Goal: Information Seeking & Learning: Learn about a topic

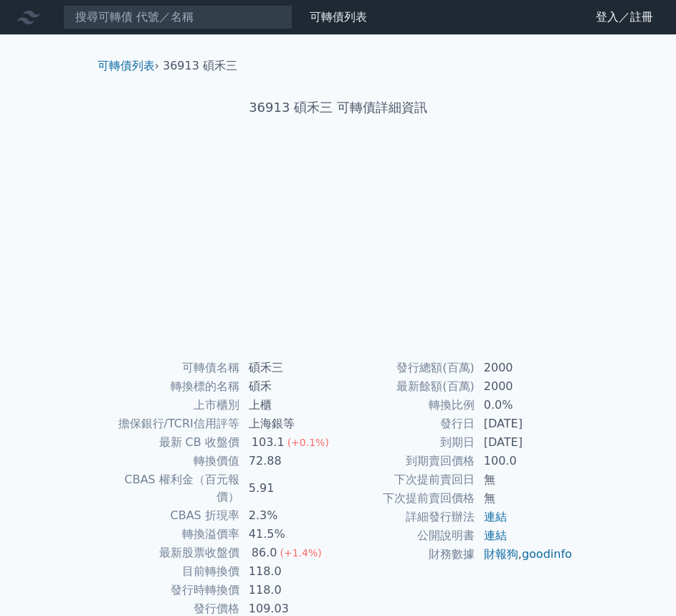
scroll to position [48, 0]
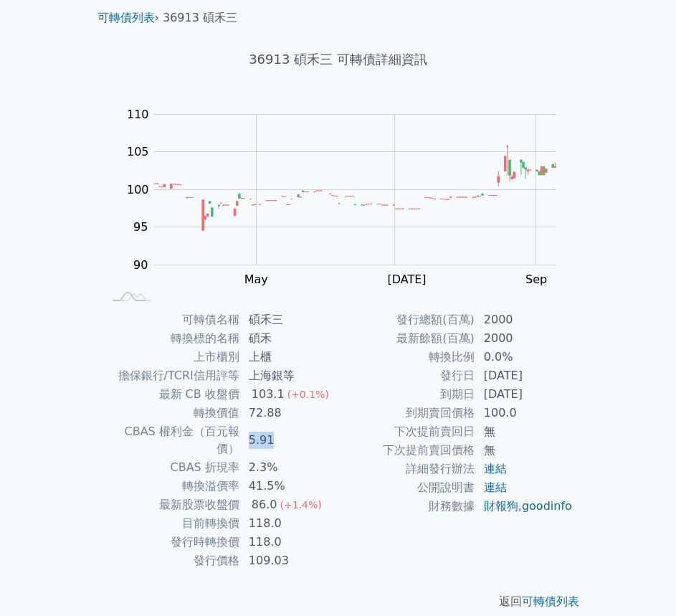
drag, startPoint x: 312, startPoint y: 438, endPoint x: 248, endPoint y: 423, distance: 66.2
click at [248, 423] on td "5.91" at bounding box center [289, 440] width 98 height 36
click at [386, 455] on td "下次提前賣回價格" at bounding box center [406, 450] width 137 height 19
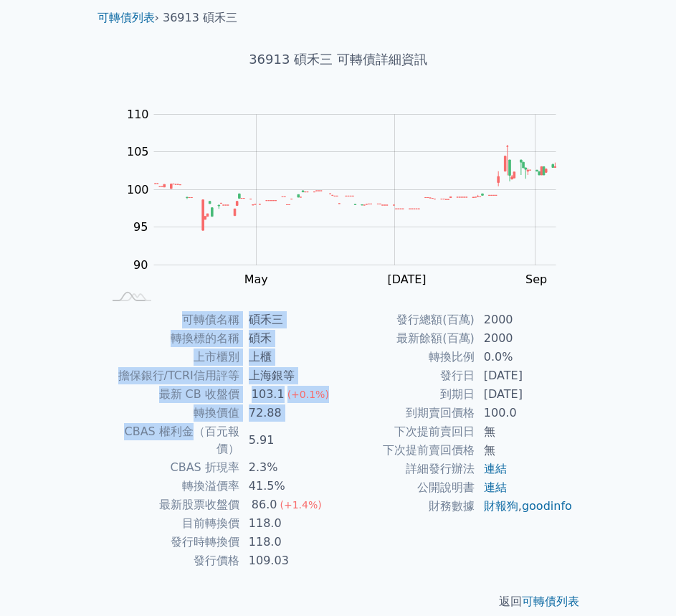
drag, startPoint x: 96, startPoint y: 426, endPoint x: 173, endPoint y: 431, distance: 76.8
click at [173, 431] on div "可轉債名稱 碩禾三 轉換標的名稱 碩禾 上市櫃別 上櫃 擔保銀行/TCRI信用評等 上海銀等 最新 CB 收盤價 103.1 (+0.1%) 轉換價值 72.…" at bounding box center [338, 439] width 505 height 259
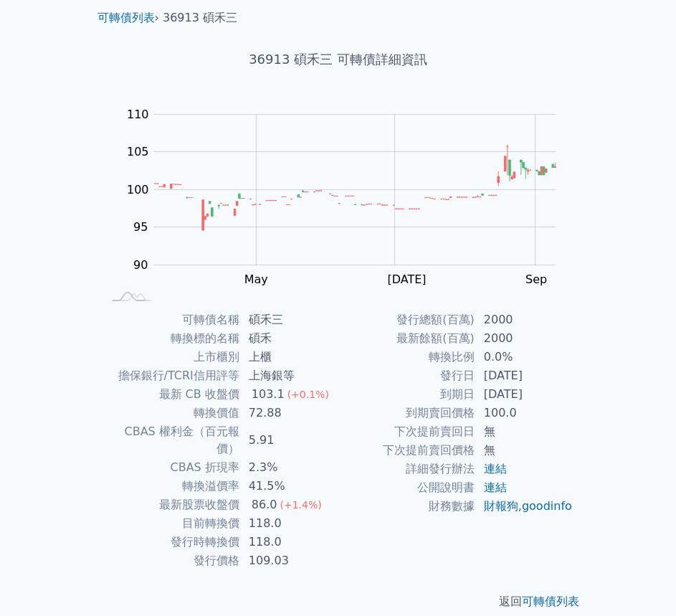
click at [209, 458] on td "CBAS 折現率" at bounding box center [171, 467] width 137 height 19
drag, startPoint x: 191, startPoint y: 429, endPoint x: 214, endPoint y: 427, distance: 22.3
click at [214, 427] on td "CBAS 權利金（百元報價）" at bounding box center [171, 440] width 137 height 36
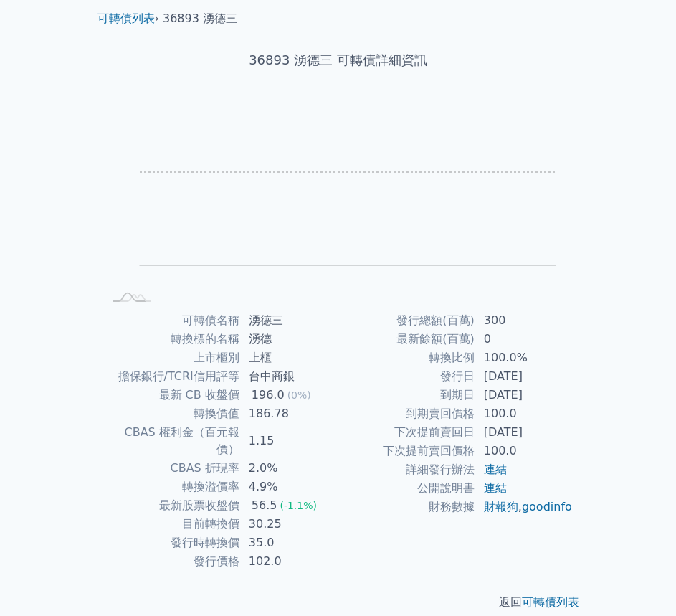
scroll to position [48, 0]
click at [500, 348] on tbody "發行總額(百萬) 300 最新餘額(百萬) 0 轉換比例 100.0% 發行日 [DATE] 到期日 [DATE] 到期賣回價格 100.0 下次提前賣回日 …" at bounding box center [455, 412] width 235 height 205
click at [538, 362] on td "100.0%" at bounding box center [524, 357] width 98 height 19
drag, startPoint x: 292, startPoint y: 415, endPoint x: 247, endPoint y: 413, distance: 45.2
click at [245, 413] on td "186.78" at bounding box center [289, 412] width 98 height 19
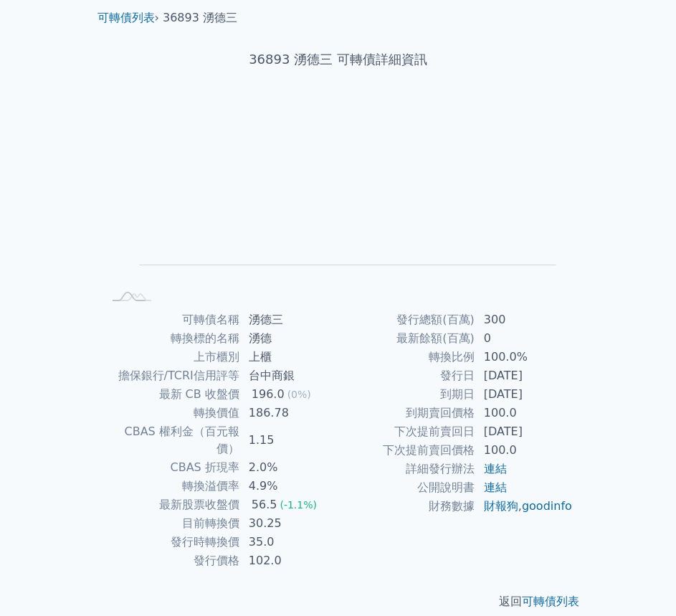
click at [359, 418] on td "到期賣回價格" at bounding box center [406, 412] width 137 height 19
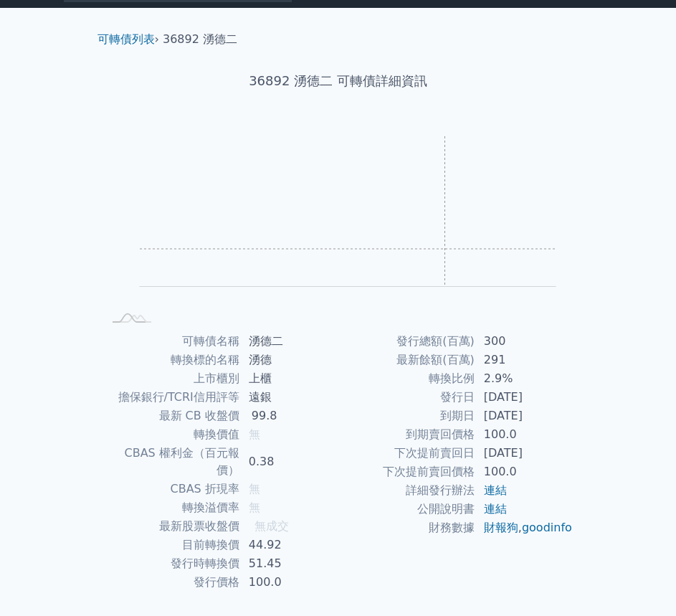
scroll to position [48, 0]
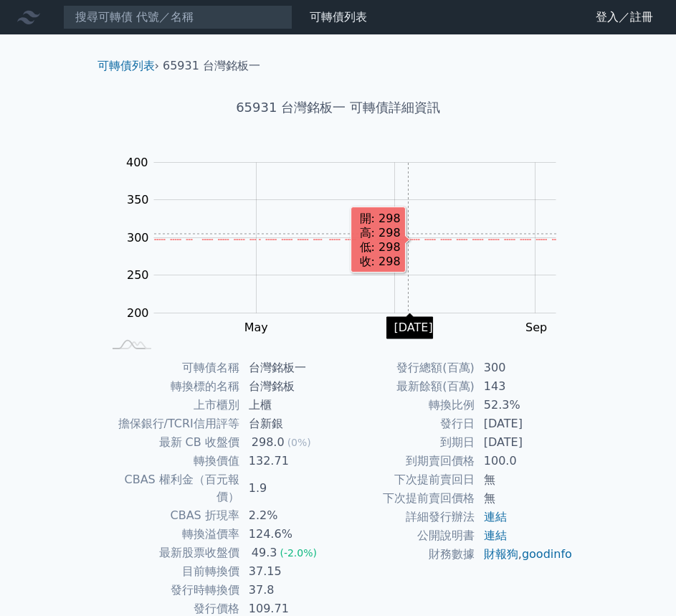
scroll to position [48, 0]
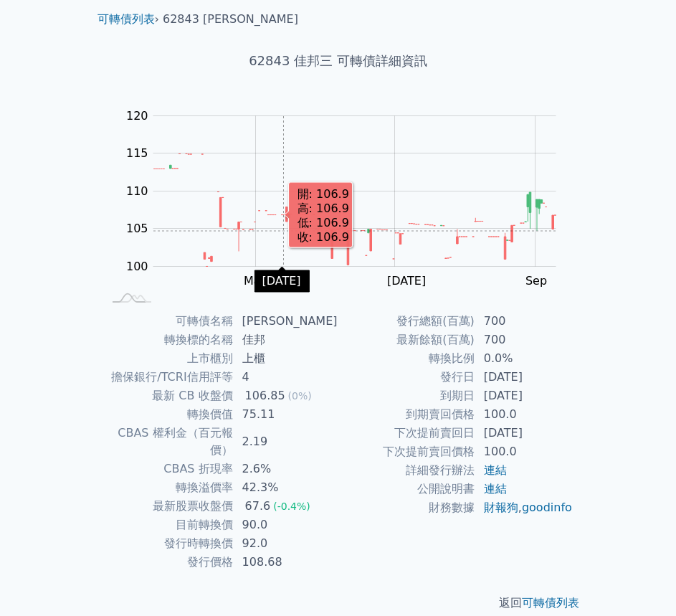
scroll to position [48, 0]
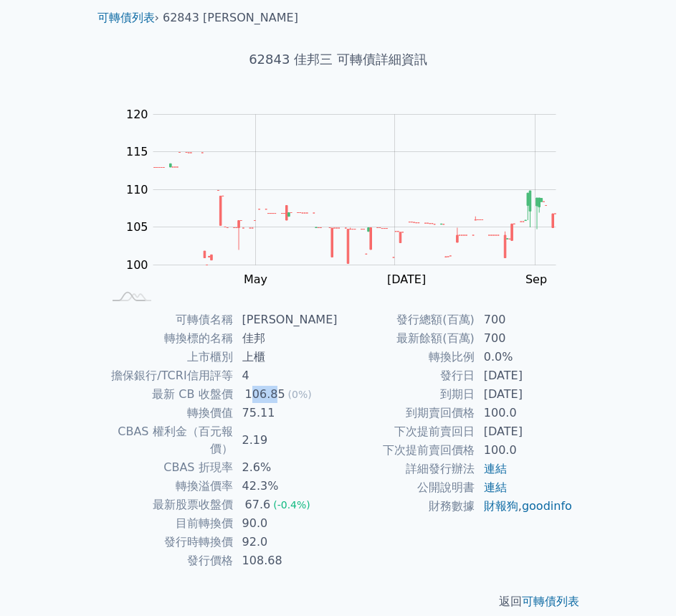
drag, startPoint x: 256, startPoint y: 392, endPoint x: 280, endPoint y: 392, distance: 24.4
click at [280, 392] on div "106.85" at bounding box center [265, 394] width 46 height 17
click at [285, 410] on td "75.11" at bounding box center [286, 412] width 105 height 19
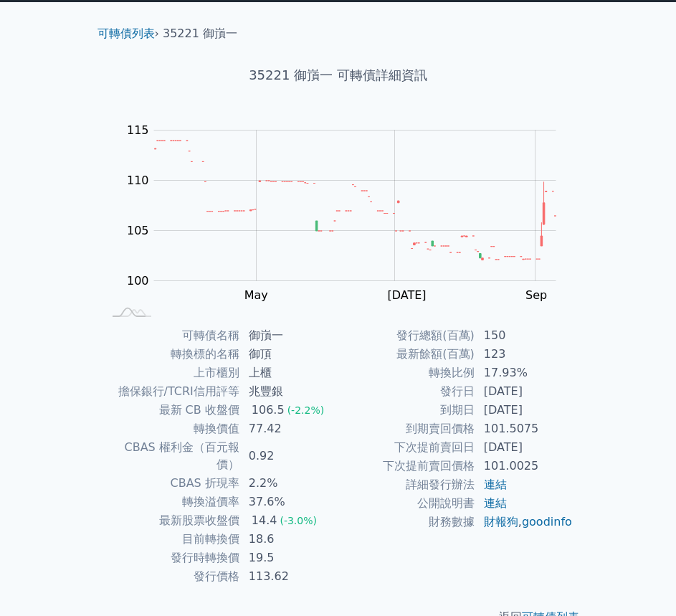
scroll to position [48, 0]
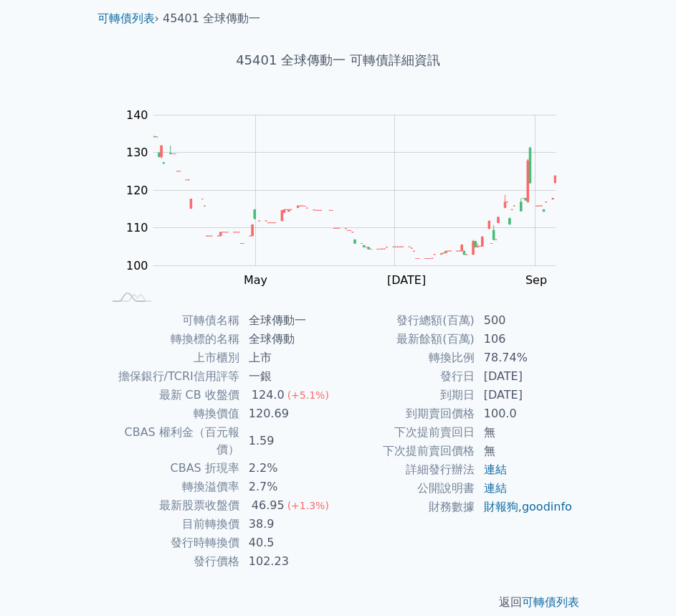
scroll to position [48, 0]
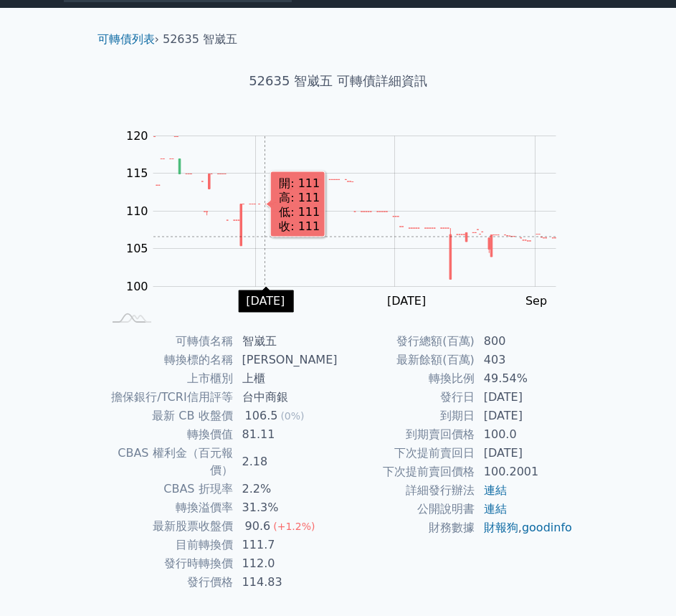
scroll to position [48, 0]
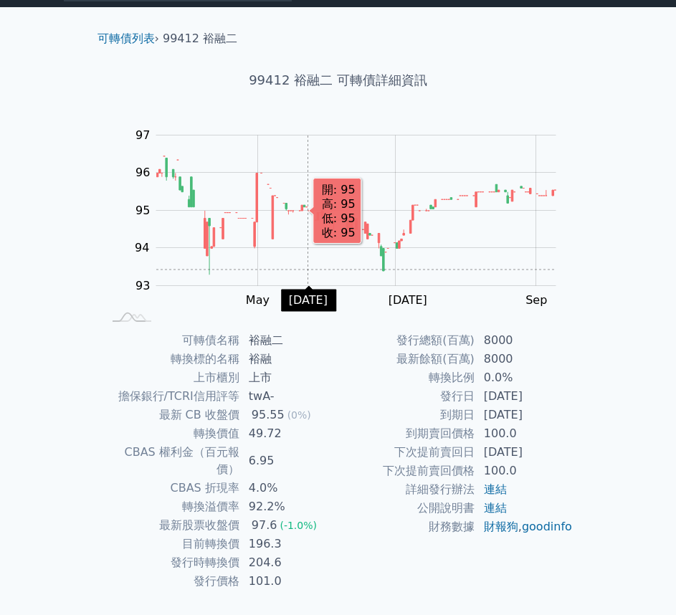
scroll to position [49, 0]
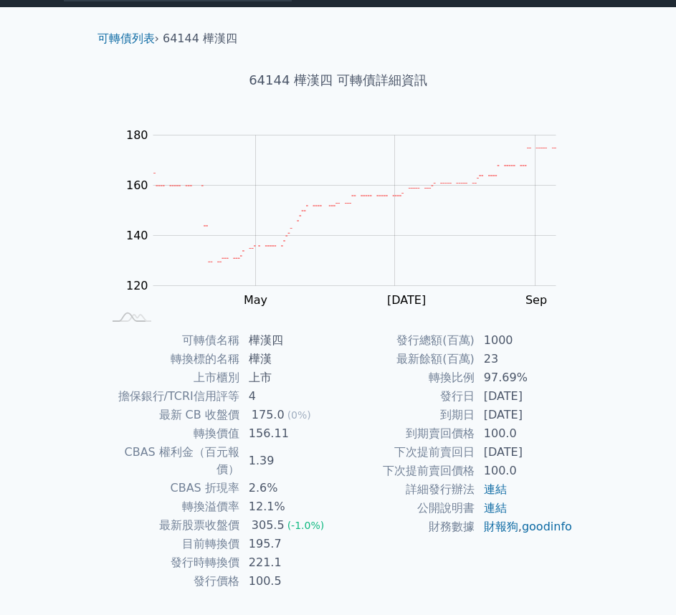
scroll to position [49, 0]
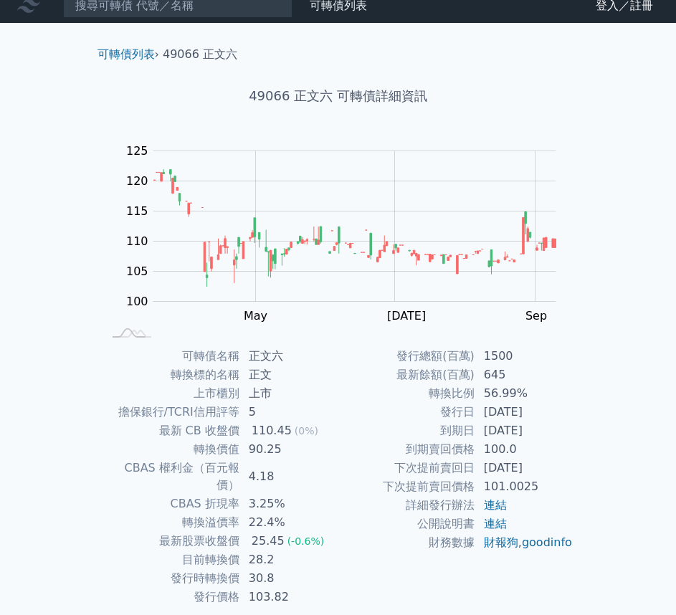
scroll to position [49, 0]
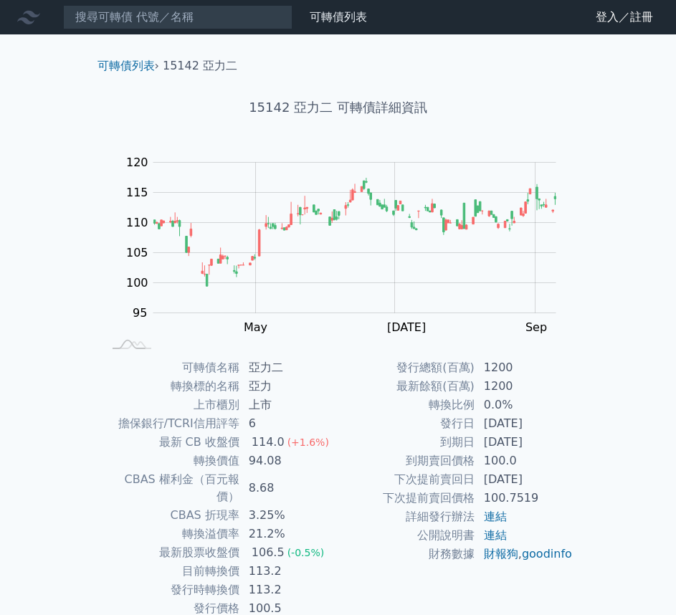
scroll to position [49, 0]
